Goal: Information Seeking & Learning: Learn about a topic

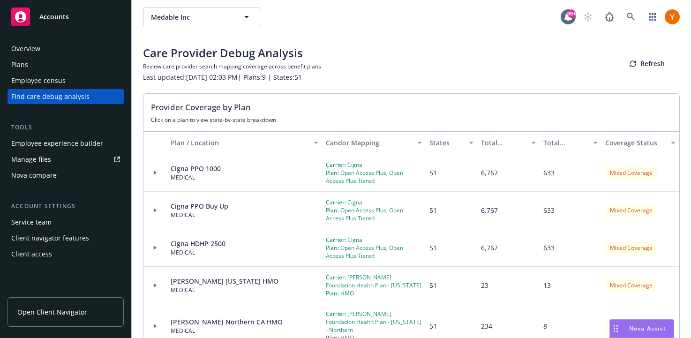
click at [40, 68] on div "Plans" at bounding box center [65, 64] width 109 height 15
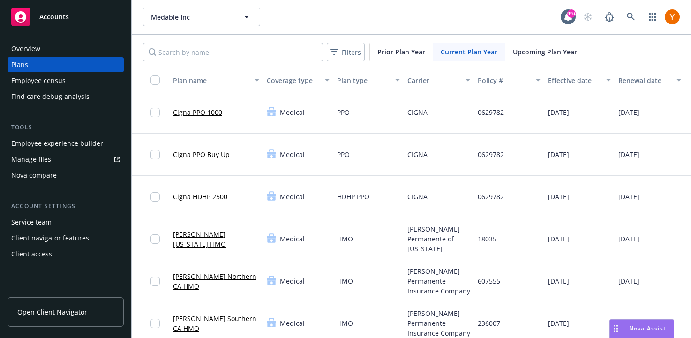
click at [200, 118] on div "Cigna PPO 1000" at bounding box center [197, 112] width 49 height 30
click at [200, 106] on div "Cigna PPO 1000" at bounding box center [197, 112] width 49 height 30
click at [198, 112] on link "Cigna PPO 1000" at bounding box center [197, 112] width 49 height 10
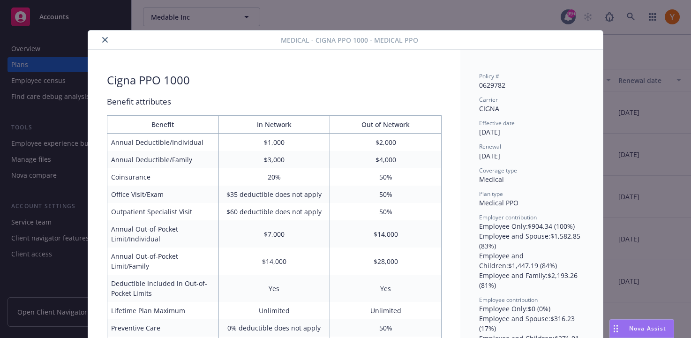
scroll to position [28, 0]
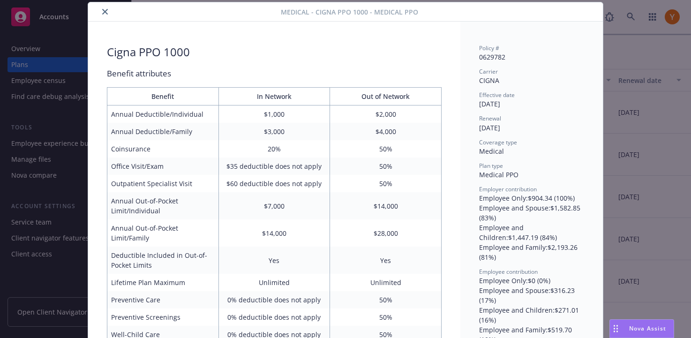
click at [104, 9] on icon "close" at bounding box center [105, 12] width 6 height 6
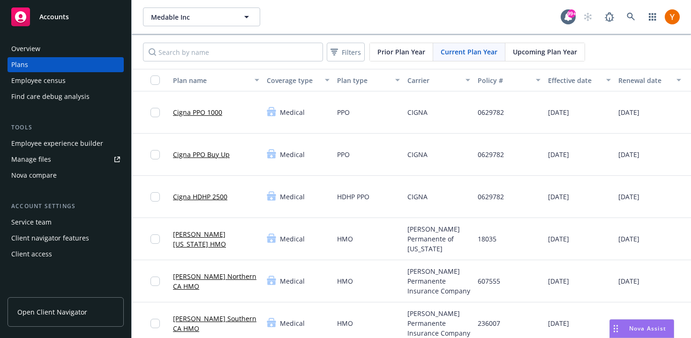
click at [198, 113] on link "Cigna PPO 1000" at bounding box center [197, 112] width 49 height 10
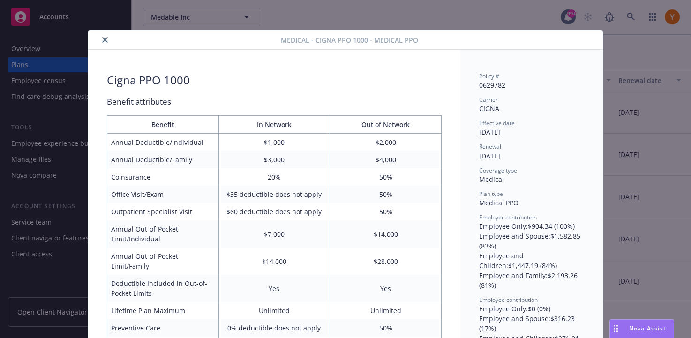
click at [107, 43] on button "close" at bounding box center [104, 39] width 11 height 11
